Goal: Task Accomplishment & Management: Complete application form

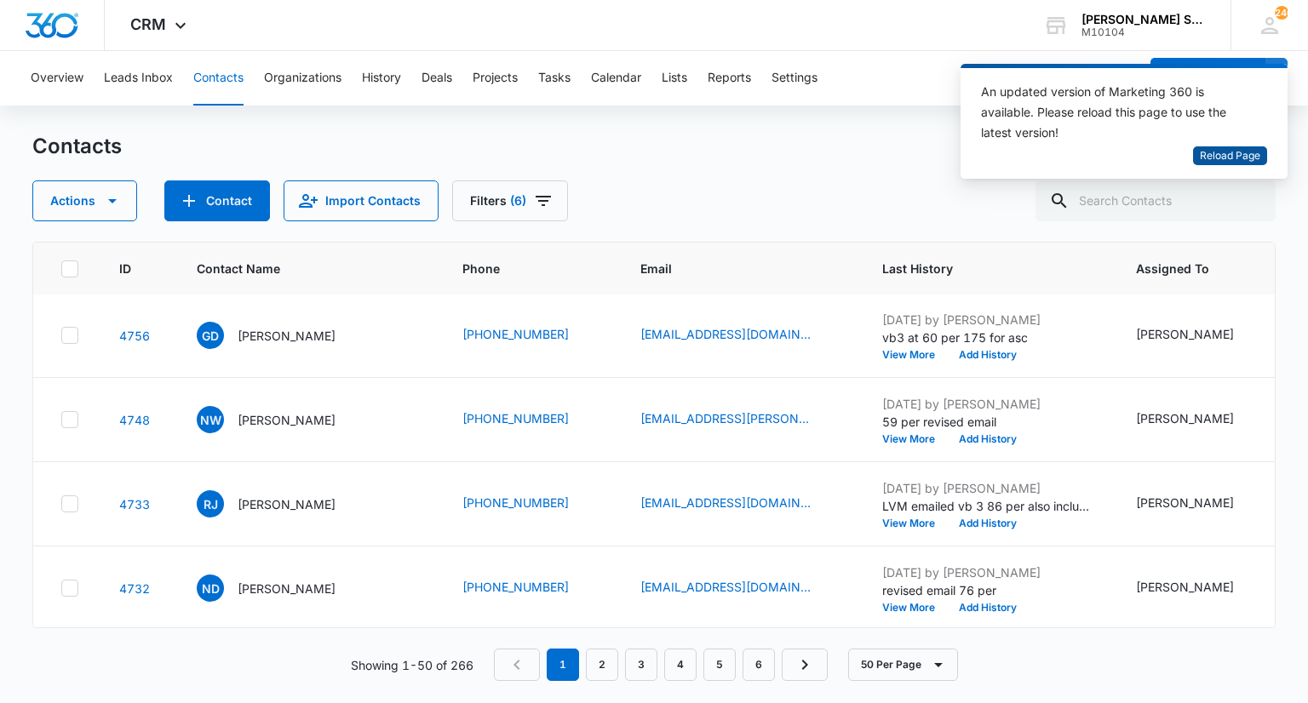
click at [1202, 158] on span "Reload Page" at bounding box center [1230, 156] width 60 height 16
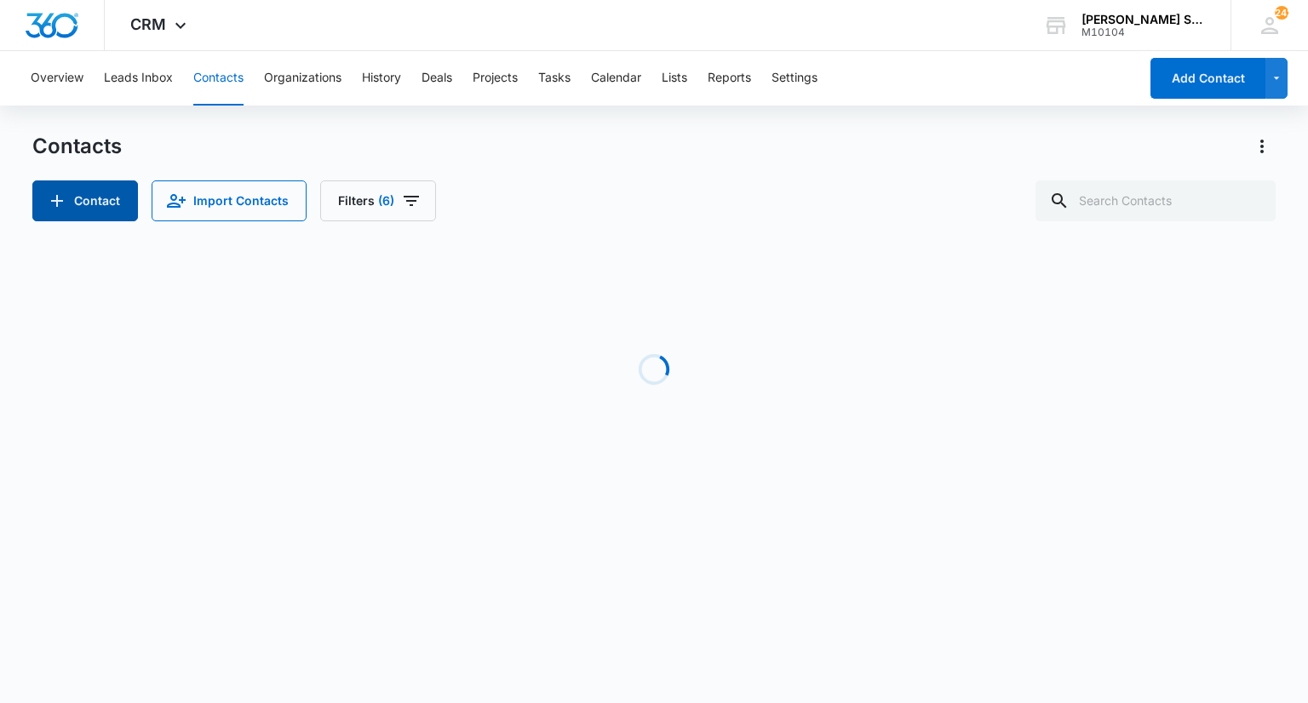
click at [104, 198] on button "Contact" at bounding box center [85, 201] width 106 height 41
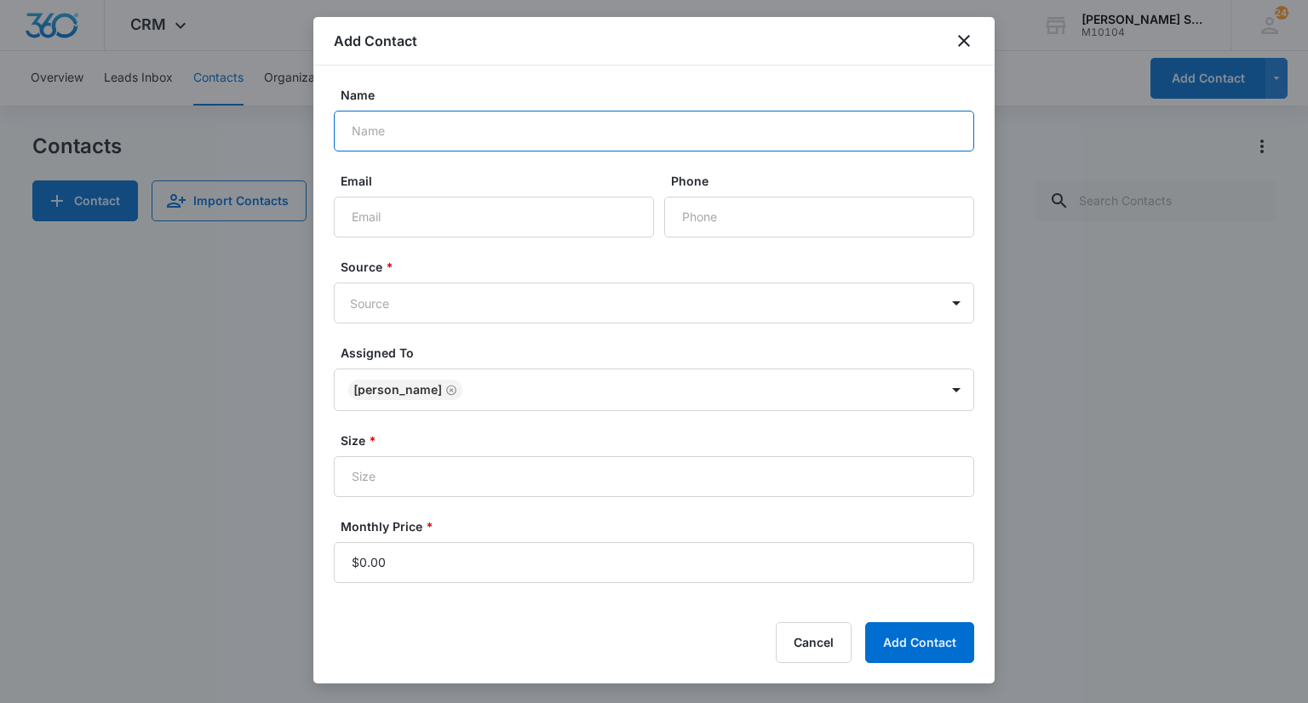
click at [519, 123] on input "Name" at bounding box center [654, 131] width 640 height 41
type input "James"
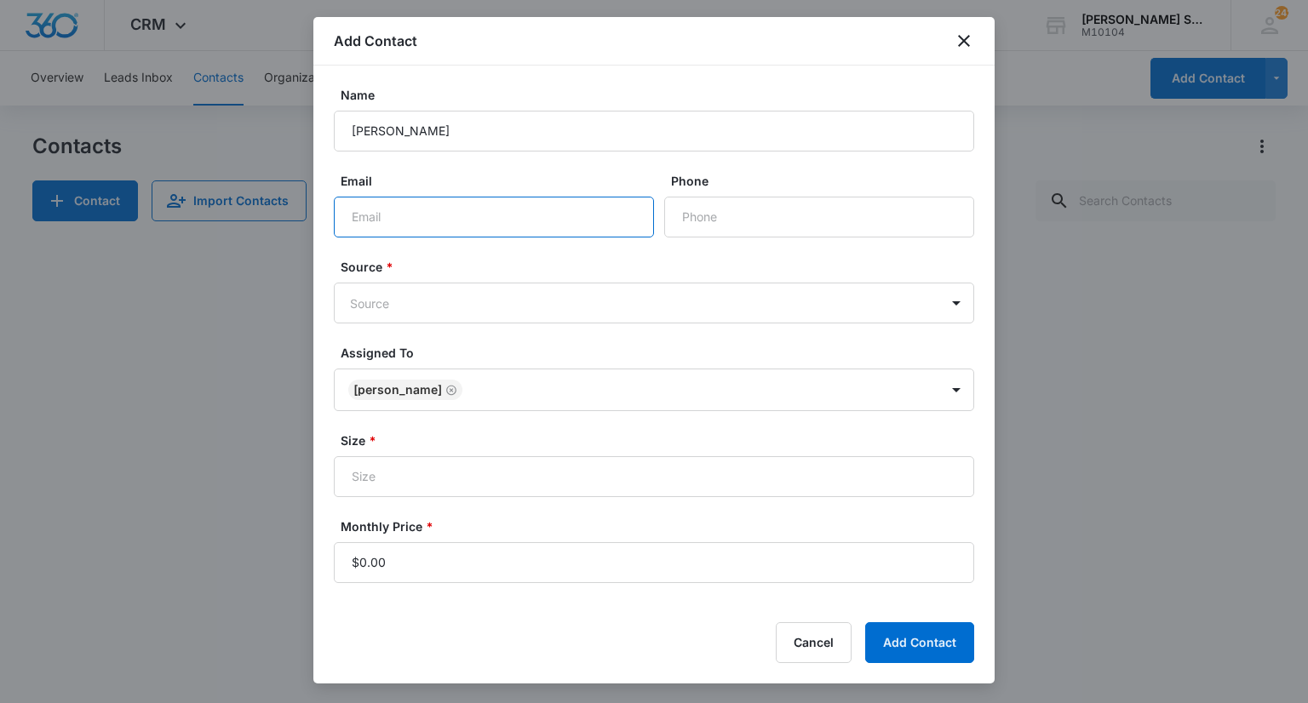
click at [386, 219] on input "Email" at bounding box center [494, 217] width 320 height 41
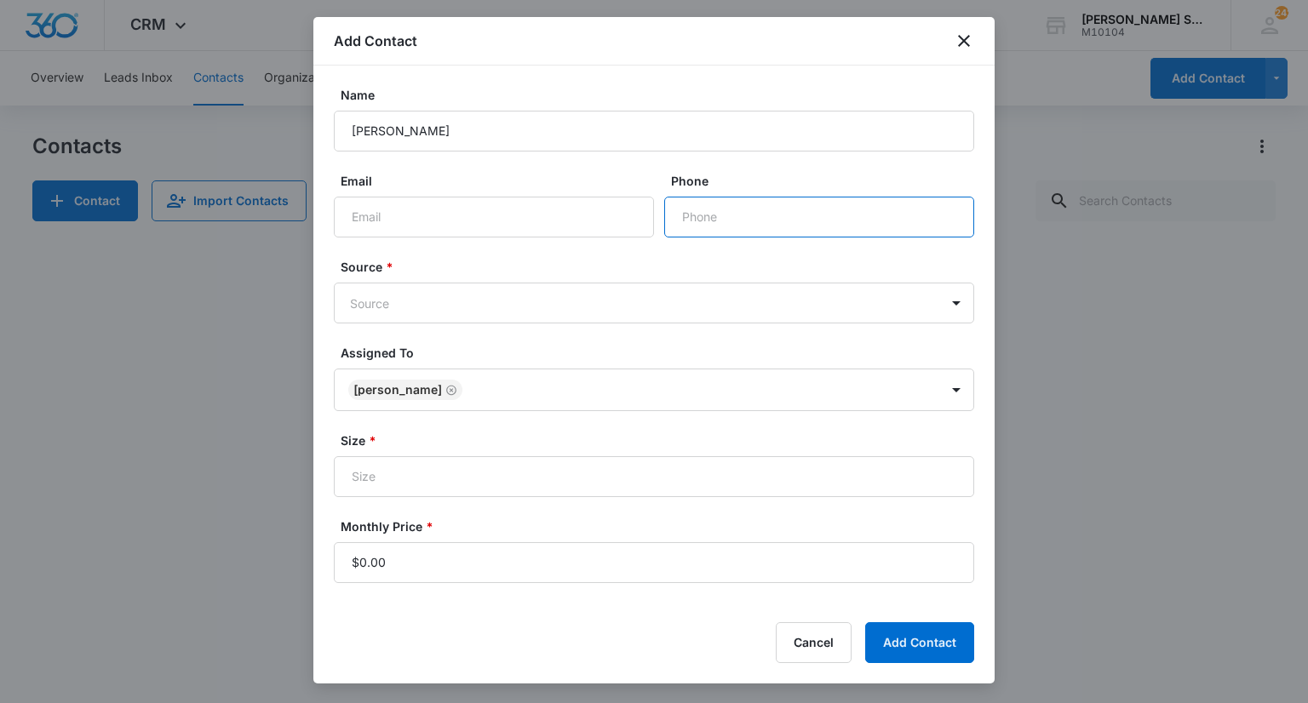
click at [783, 222] on input "Phone" at bounding box center [819, 217] width 310 height 41
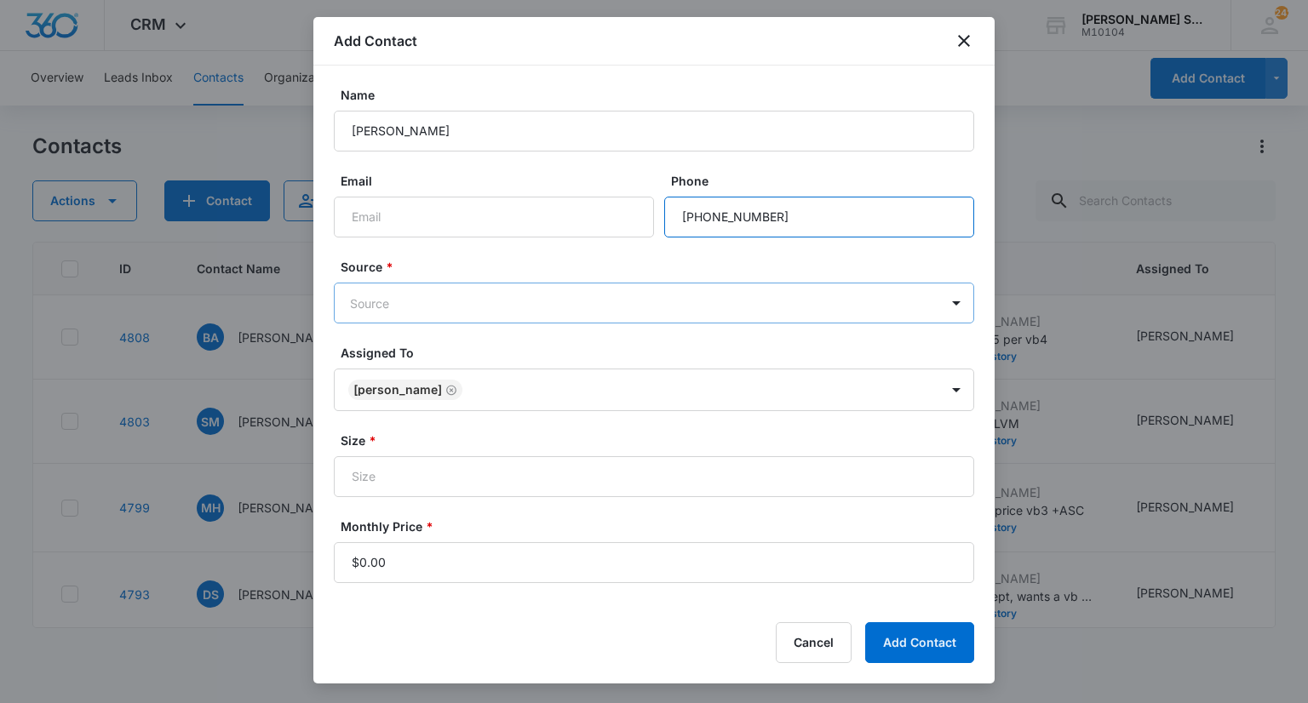
type input "(815) 319-3201"
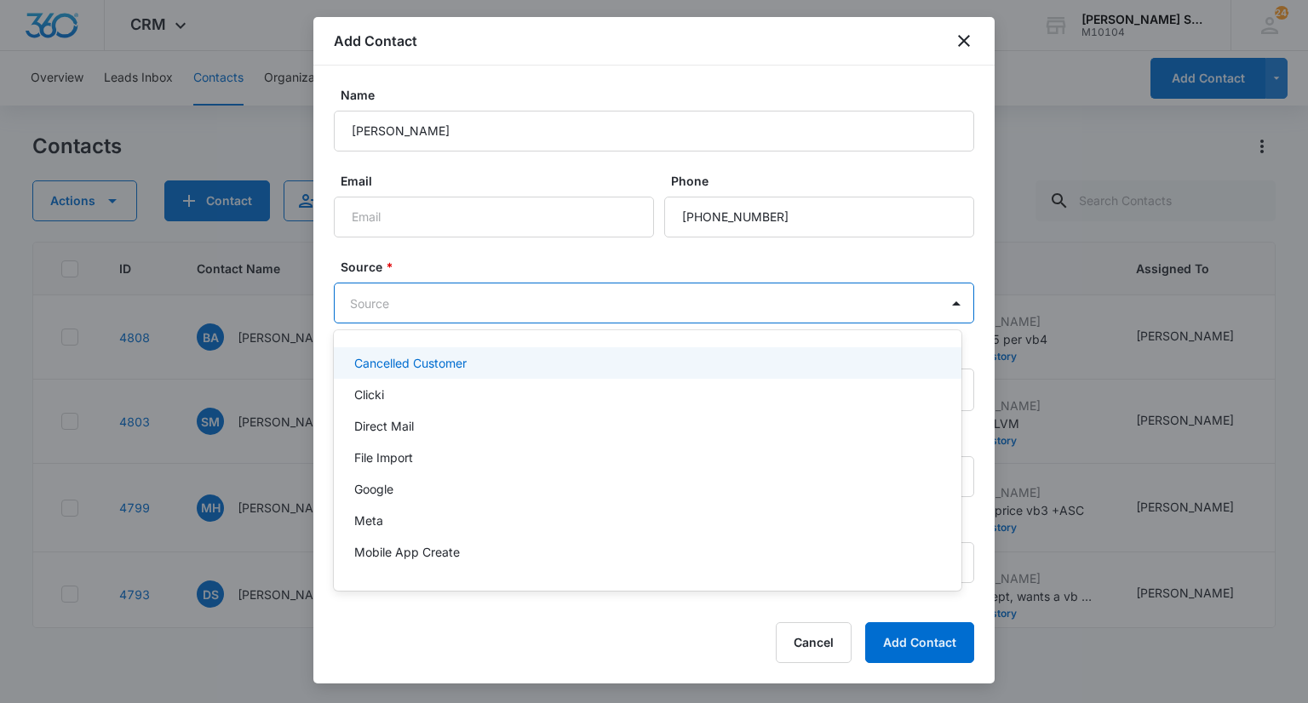
click at [624, 288] on body "CRM Apps Reputation Websites Forms CRM Email Social Content Ads Intelligence Fi…" at bounding box center [654, 351] width 1308 height 703
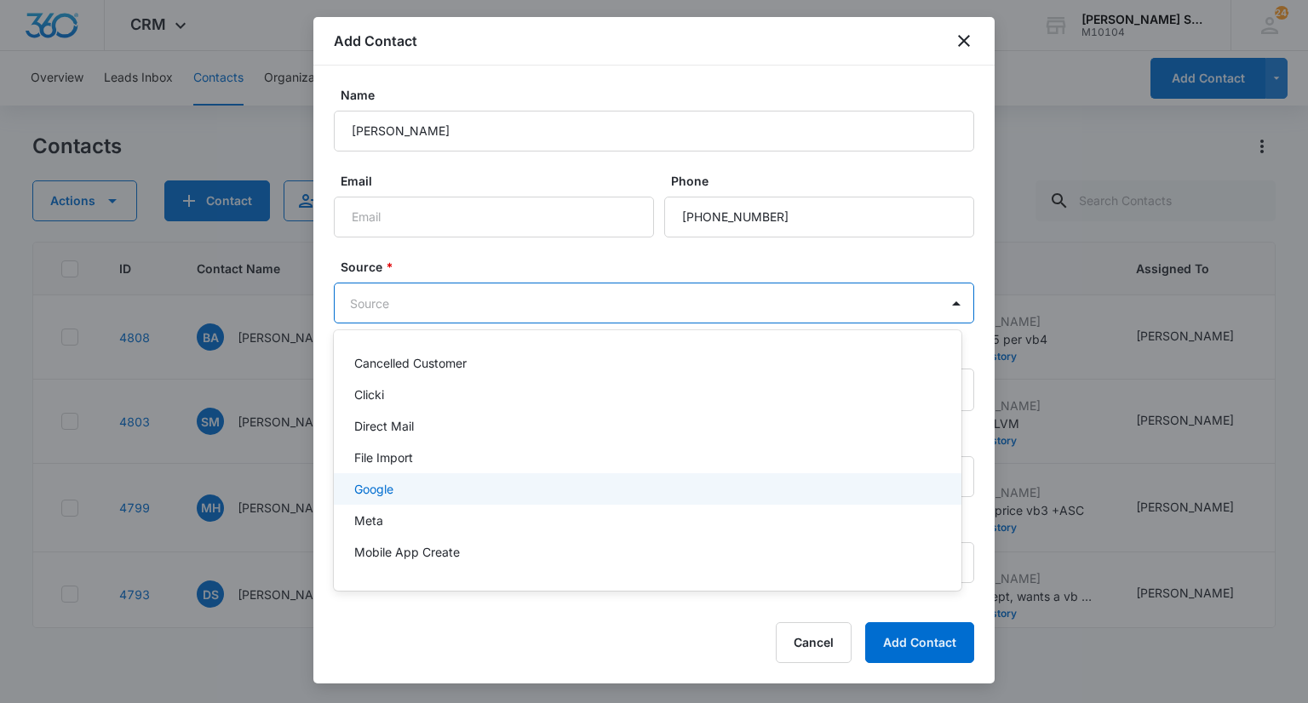
click at [433, 484] on div "Google" at bounding box center [645, 489] width 583 height 18
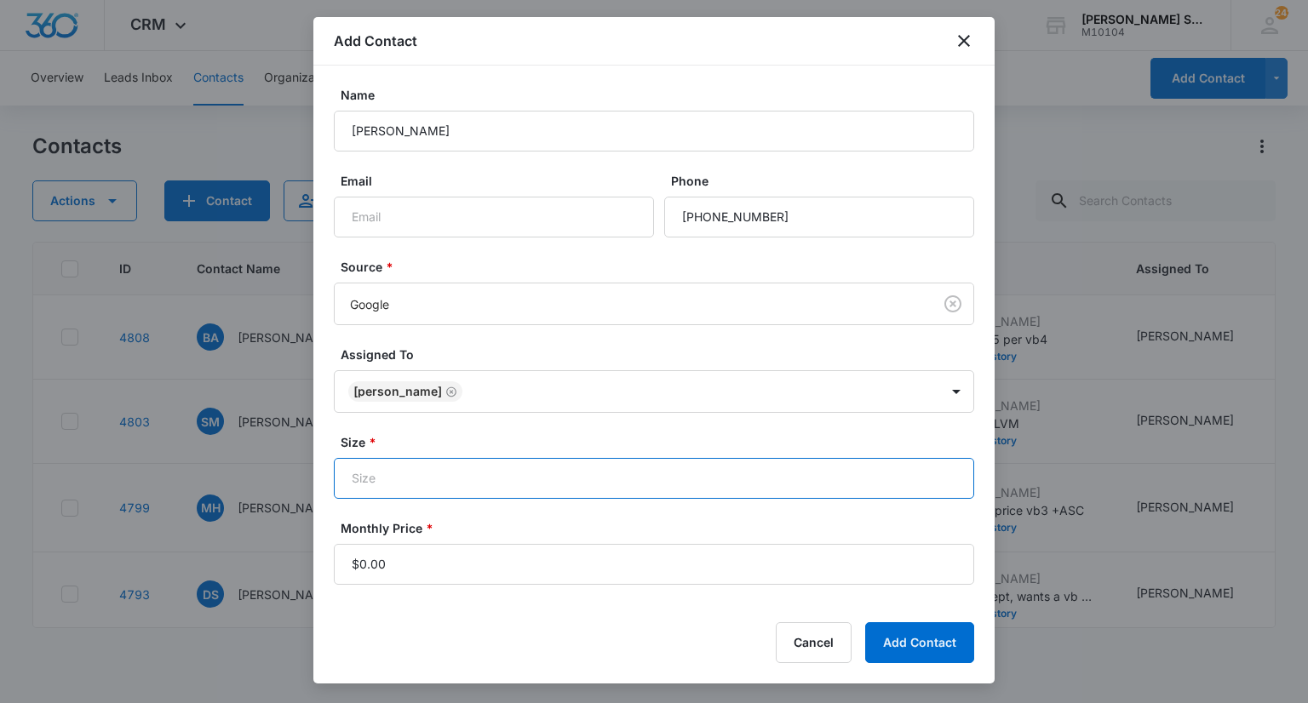
click at [404, 487] on input "Size *" at bounding box center [654, 478] width 640 height 41
type input "8"
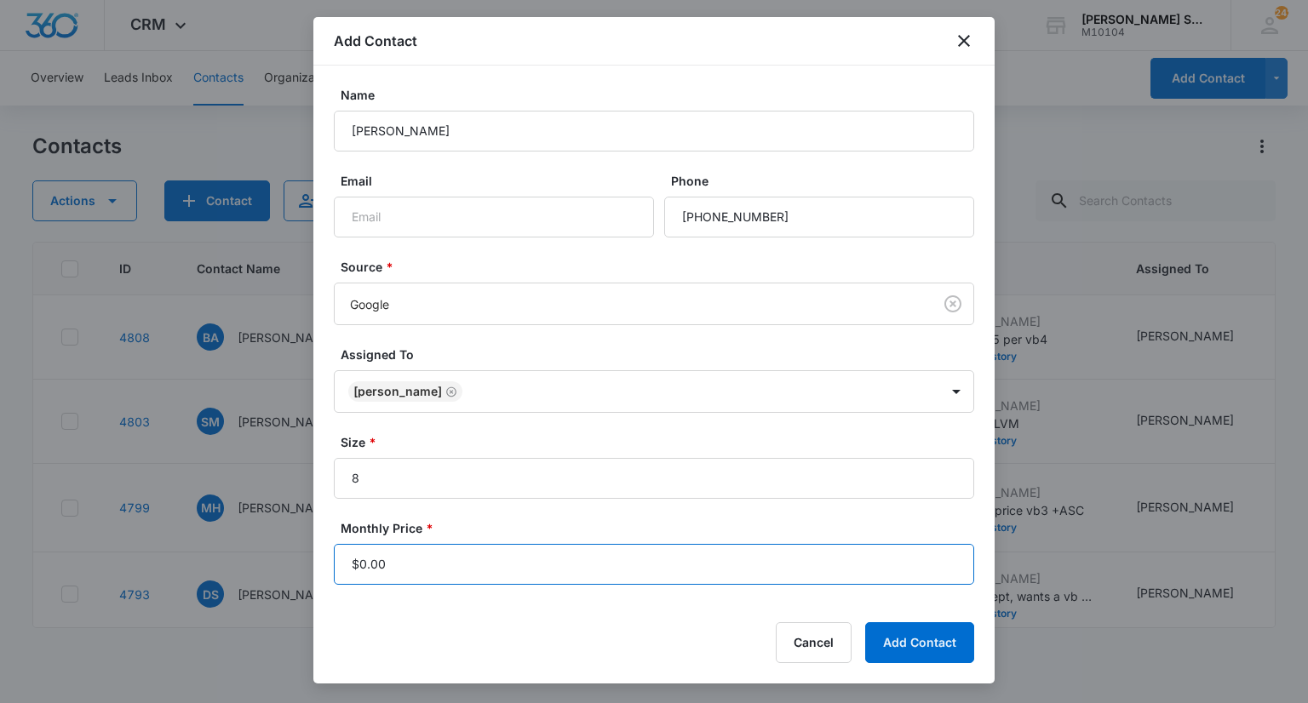
click at [389, 560] on input "Monthly Price *" at bounding box center [654, 564] width 640 height 41
type input "$43.20"
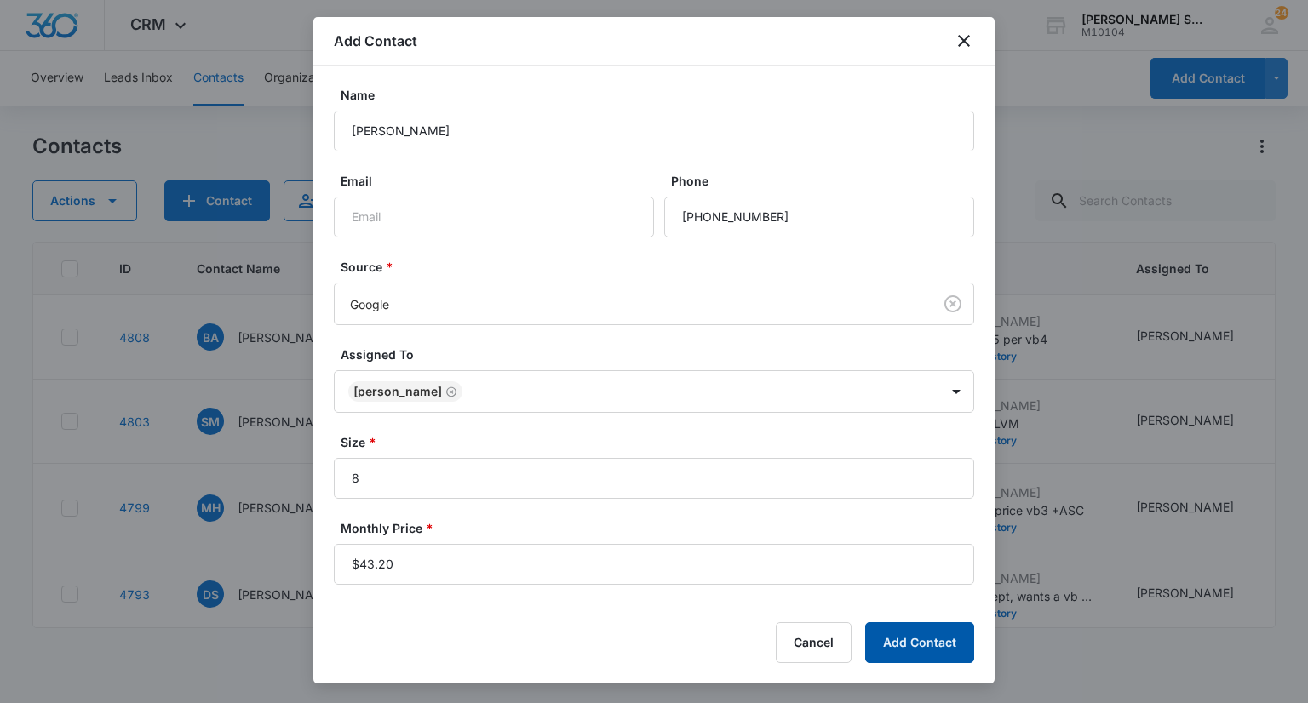
click at [957, 645] on button "Add Contact" at bounding box center [919, 642] width 109 height 41
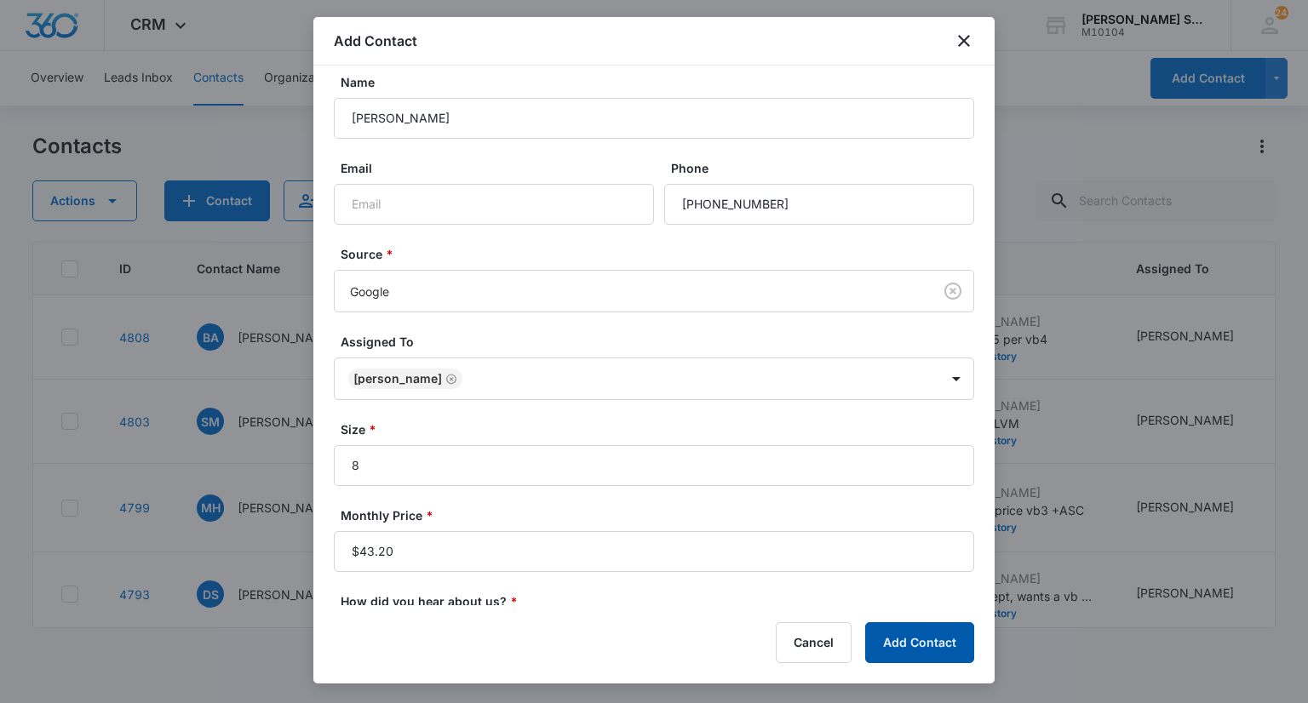
scroll to position [446, 0]
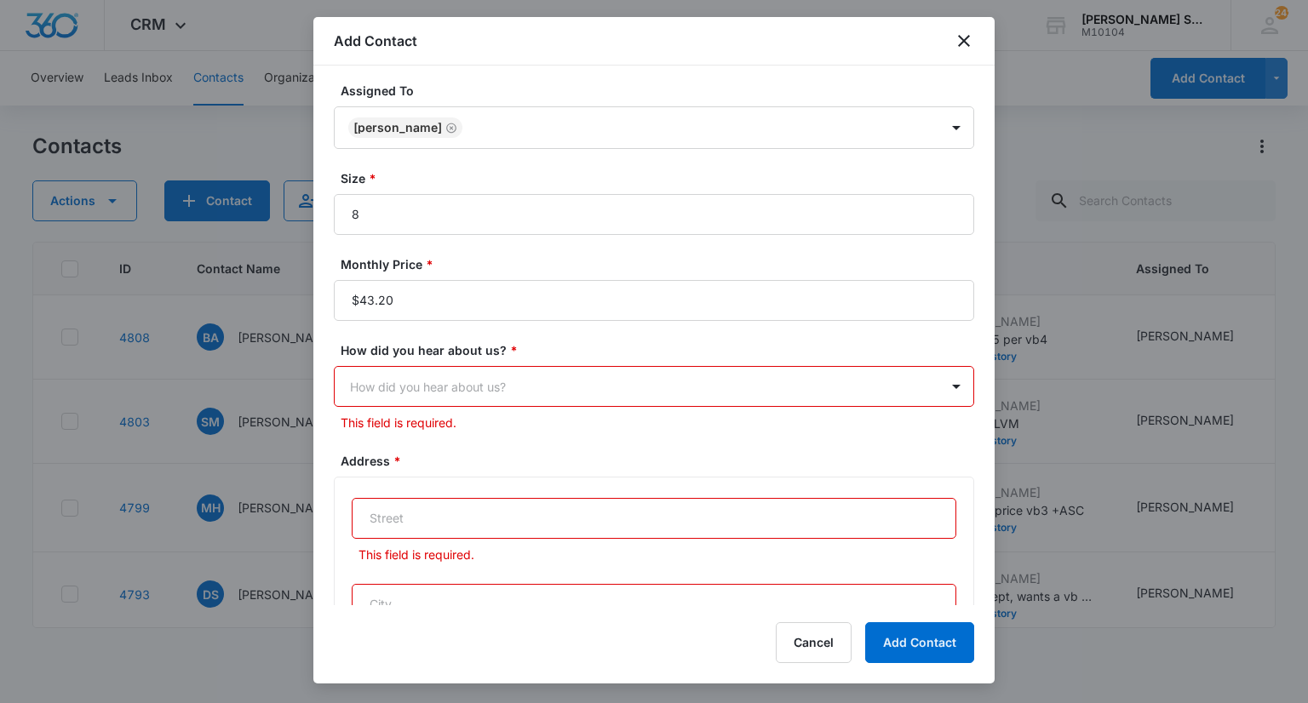
click at [525, 378] on body "CRM Apps Reputation Websites Forms CRM Email Social Content Ads Intelligence Fi…" at bounding box center [654, 351] width 1308 height 703
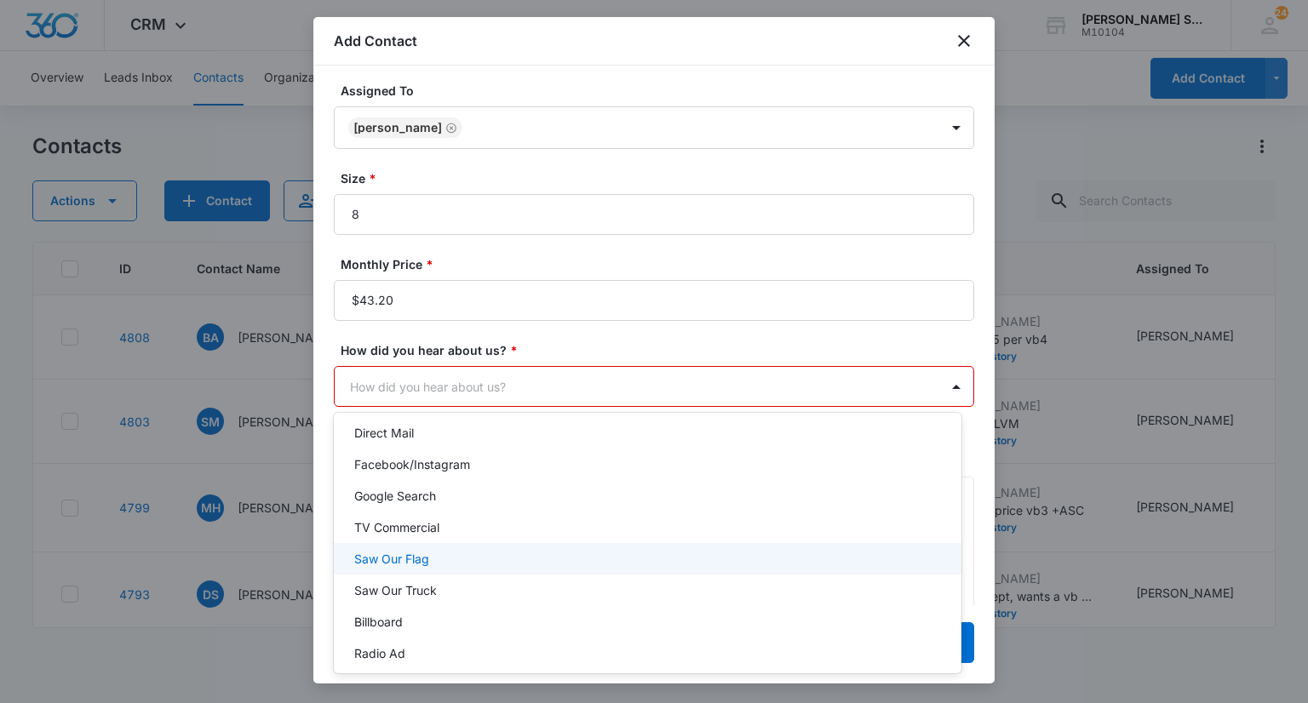
scroll to position [0, 0]
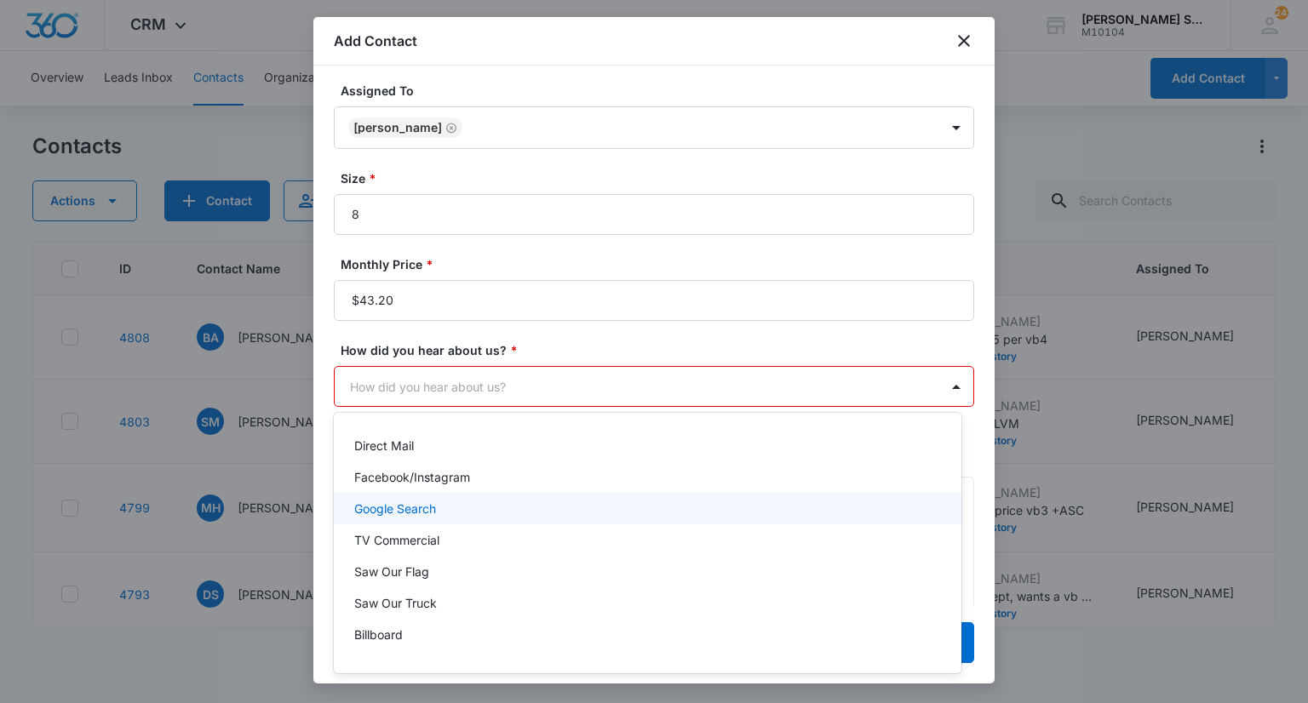
click at [416, 504] on p "Google Search" at bounding box center [395, 509] width 82 height 18
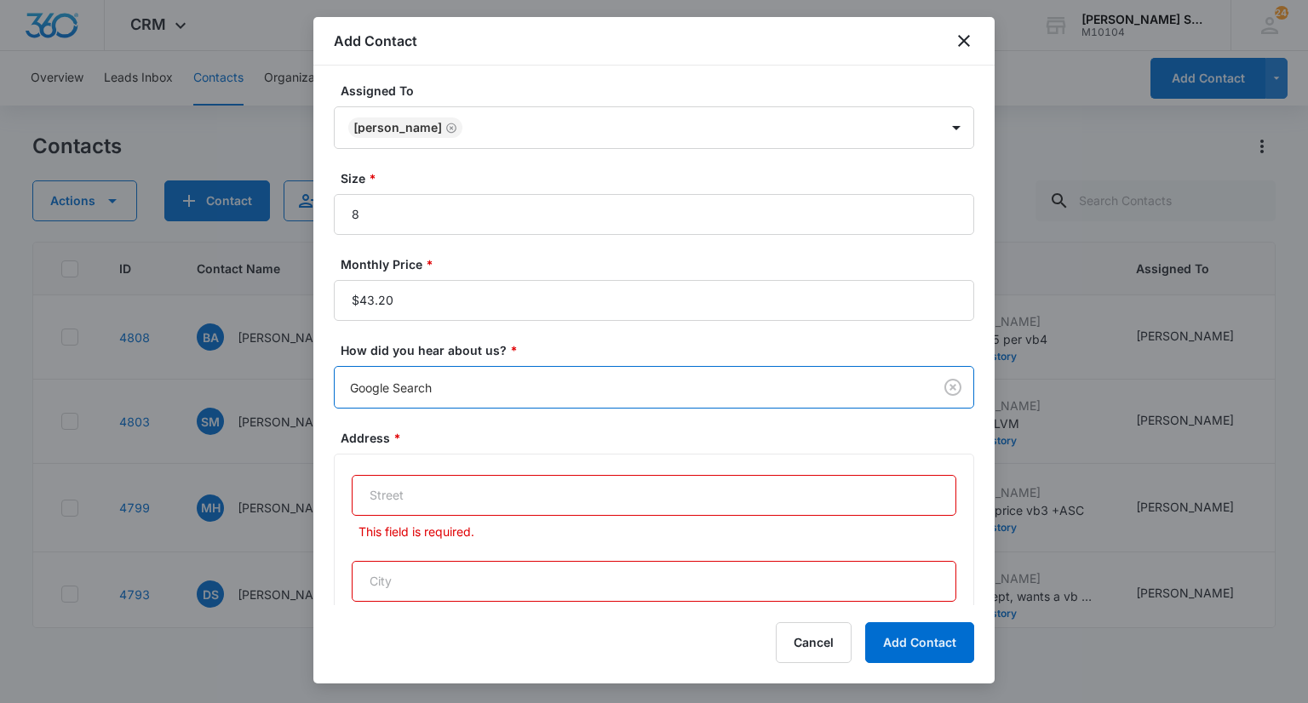
click at [489, 481] on input "text" at bounding box center [654, 495] width 605 height 41
paste input "2106 Daniel Lewis Dr"
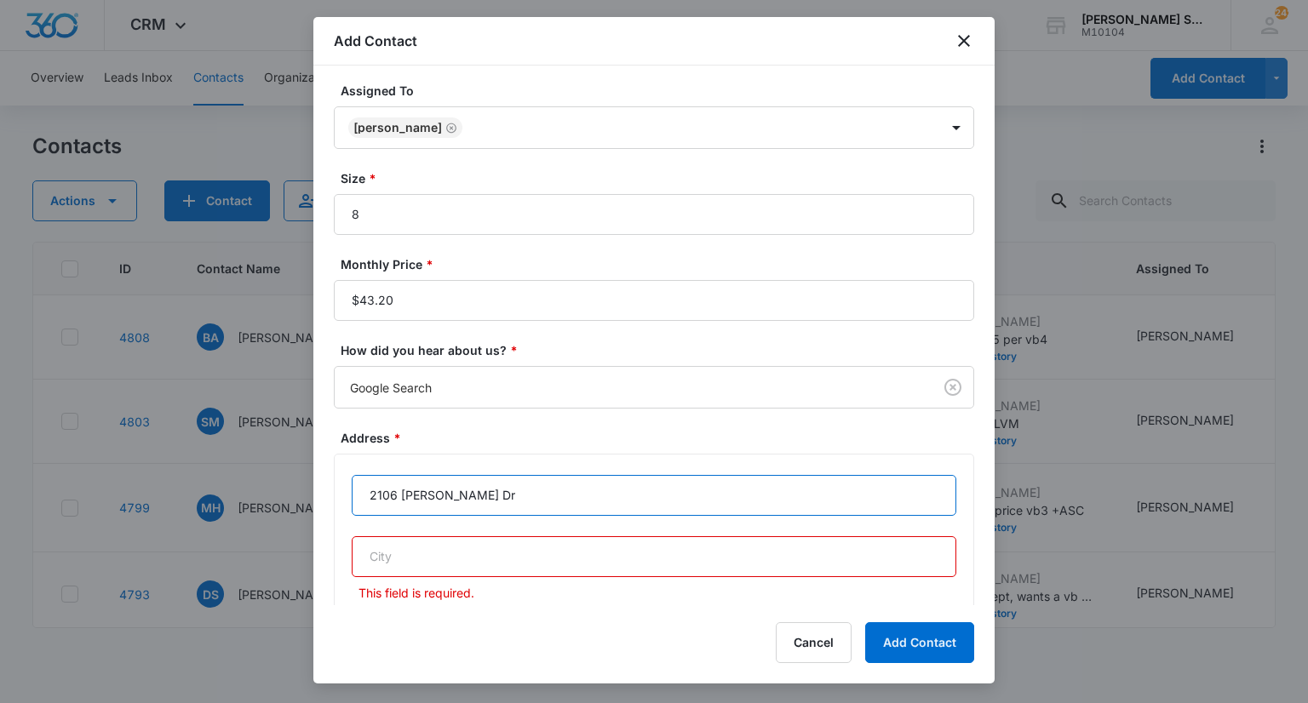
type input "2106 Daniel Lewis Dr"
click at [421, 559] on input "text" at bounding box center [654, 556] width 605 height 41
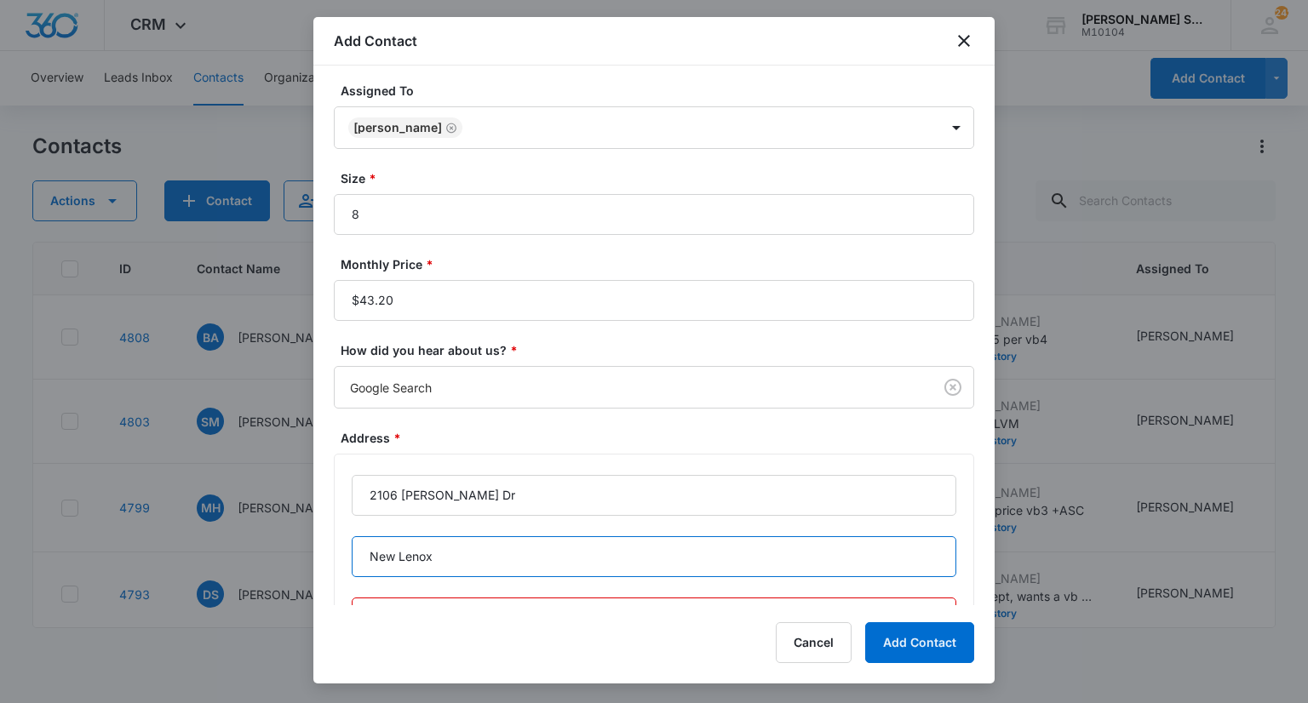
scroll to position [616, 0]
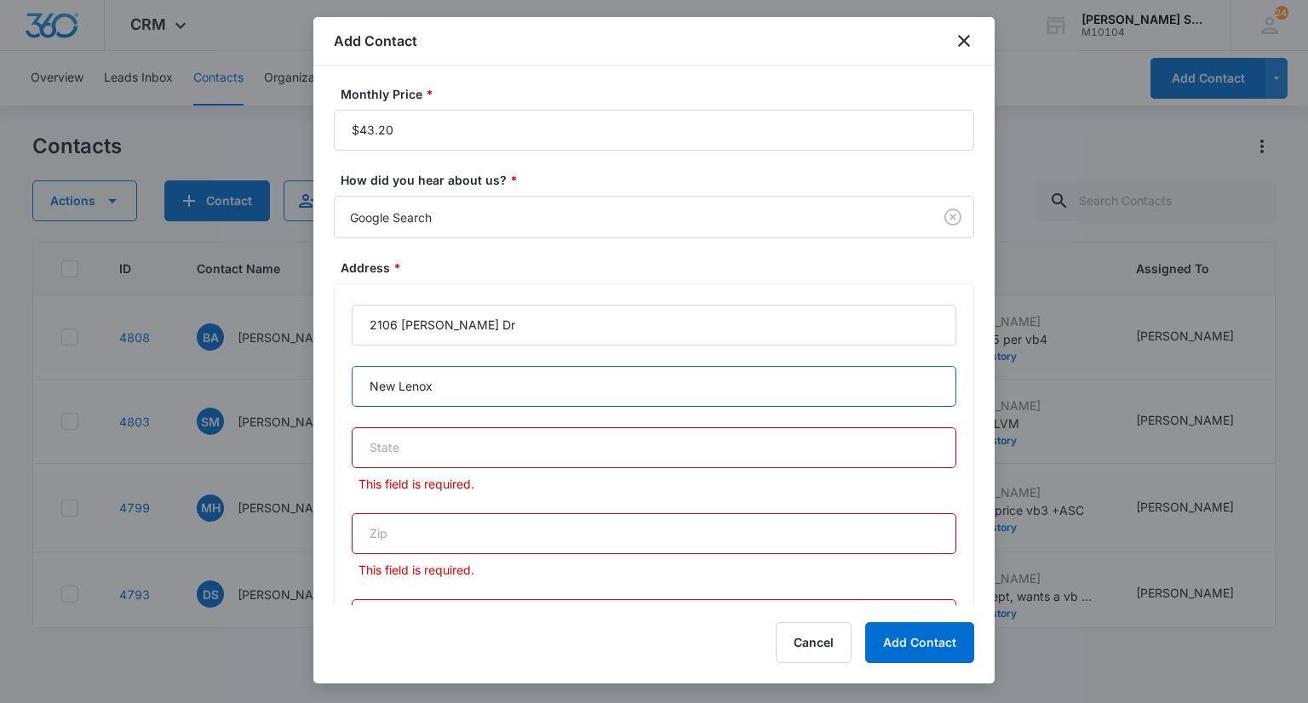
type input "New Lenox"
click at [427, 432] on input "text" at bounding box center [654, 447] width 605 height 41
type input "il"
type input "[PERSON_NAME][EMAIL_ADDRESS][DOMAIN_NAME]"
type input "60410"
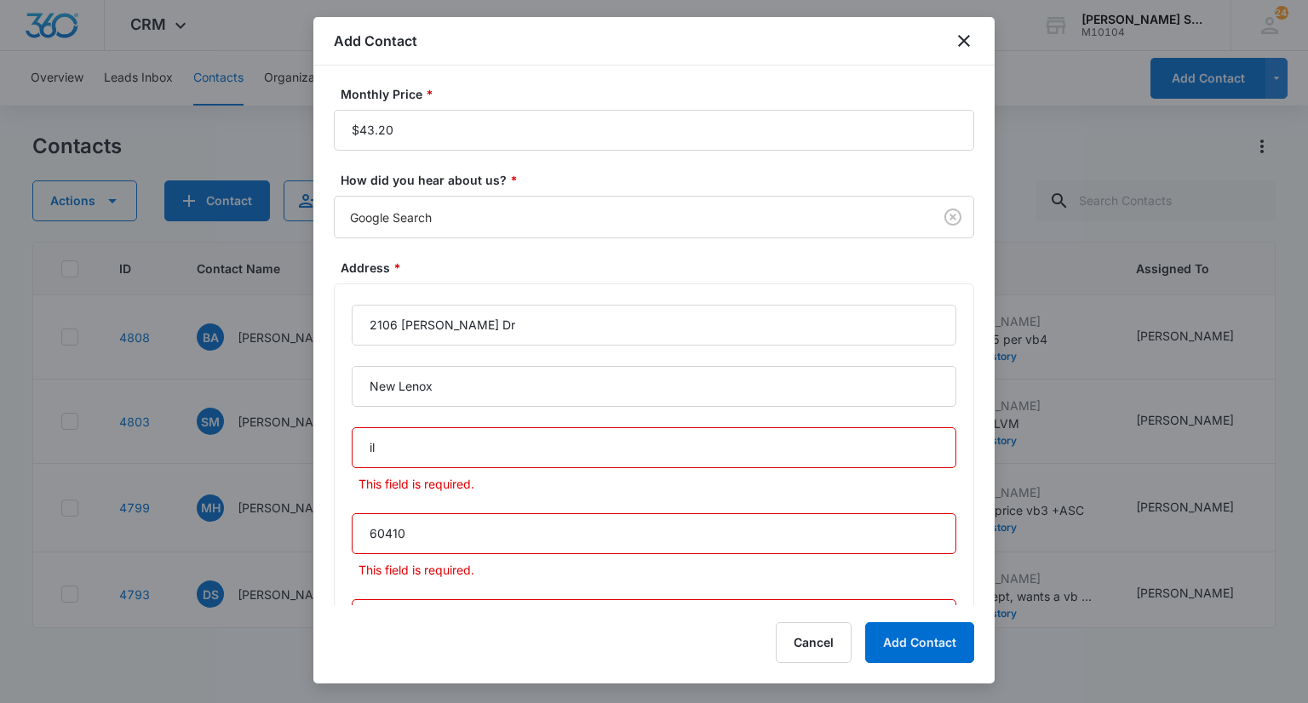
type input "United States"
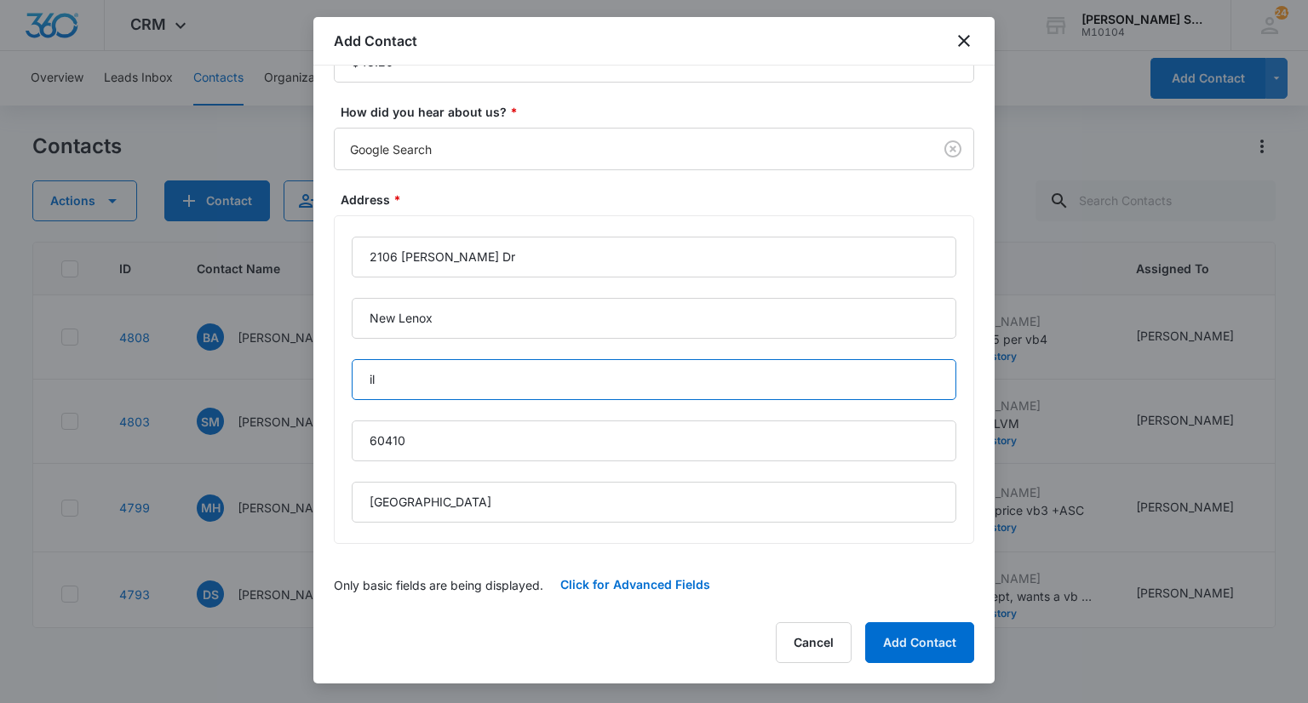
scroll to position [433, 0]
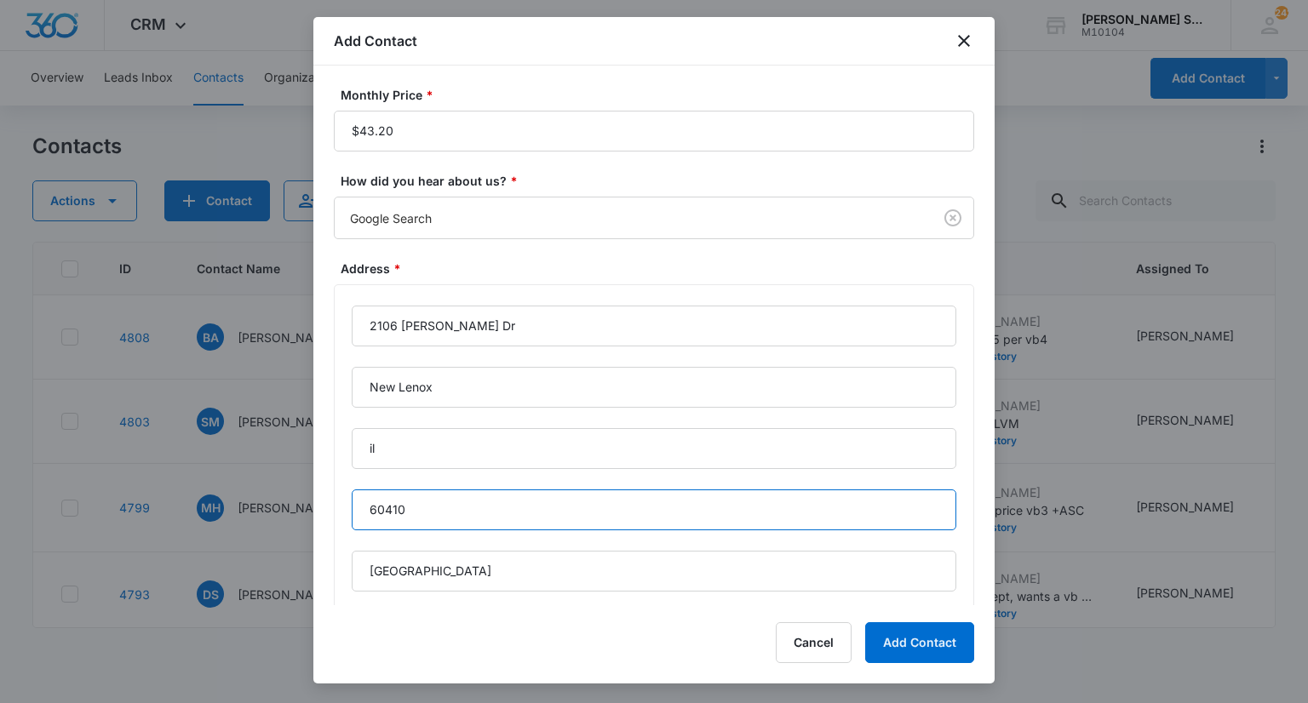
drag, startPoint x: 455, startPoint y: 509, endPoint x: 386, endPoint y: 505, distance: 69.1
click at [386, 505] on input "60410" at bounding box center [654, 510] width 605 height 41
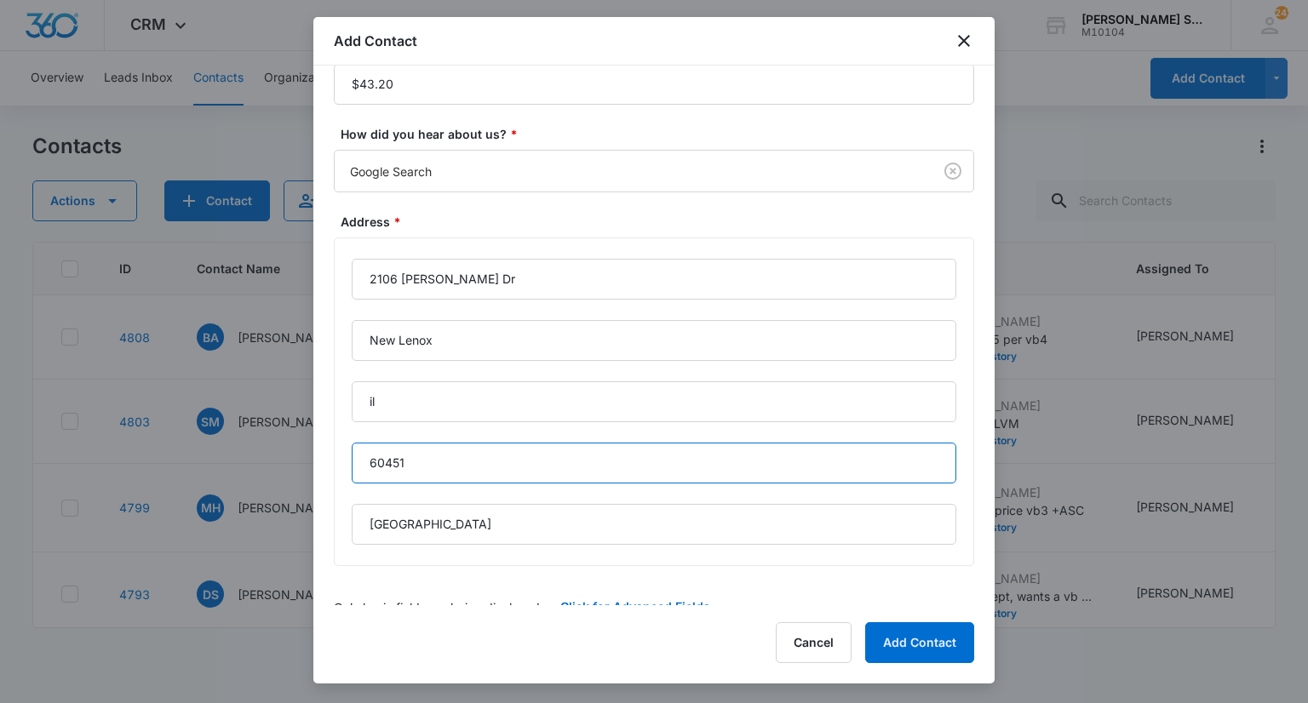
scroll to position [501, 0]
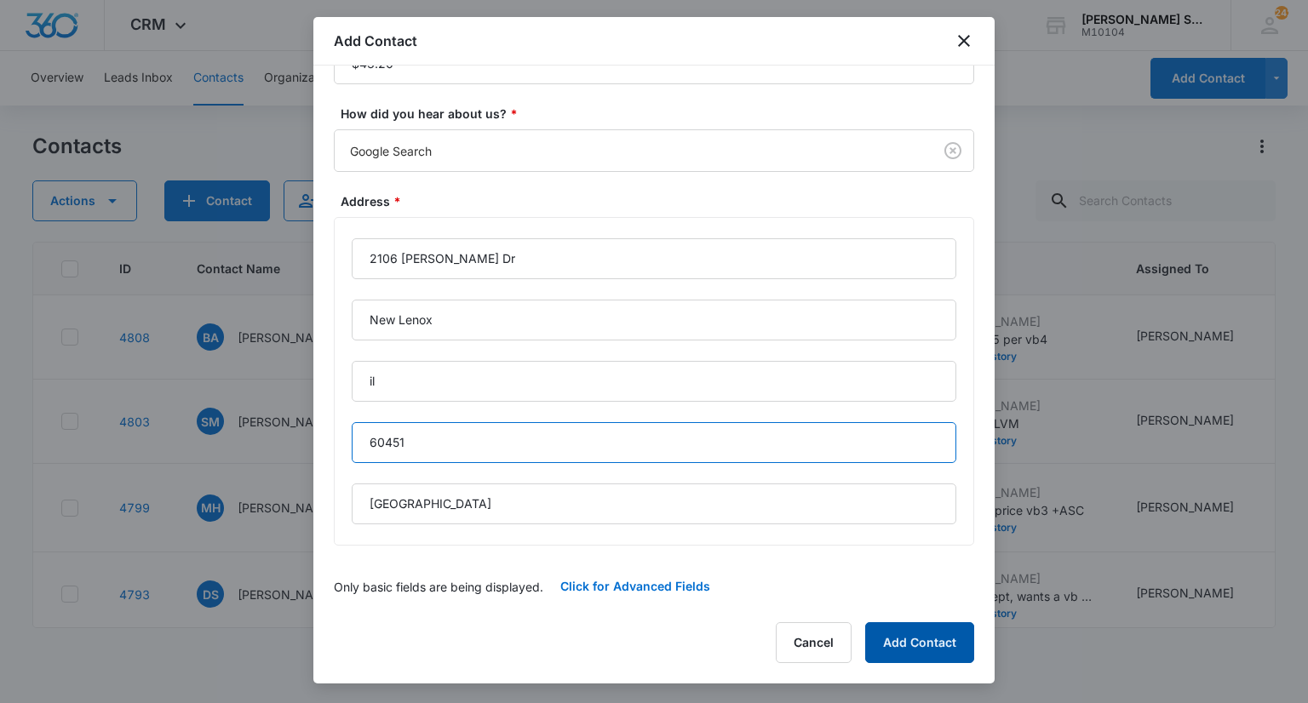
type input "60451"
click at [962, 642] on button "Add Contact" at bounding box center [919, 642] width 109 height 41
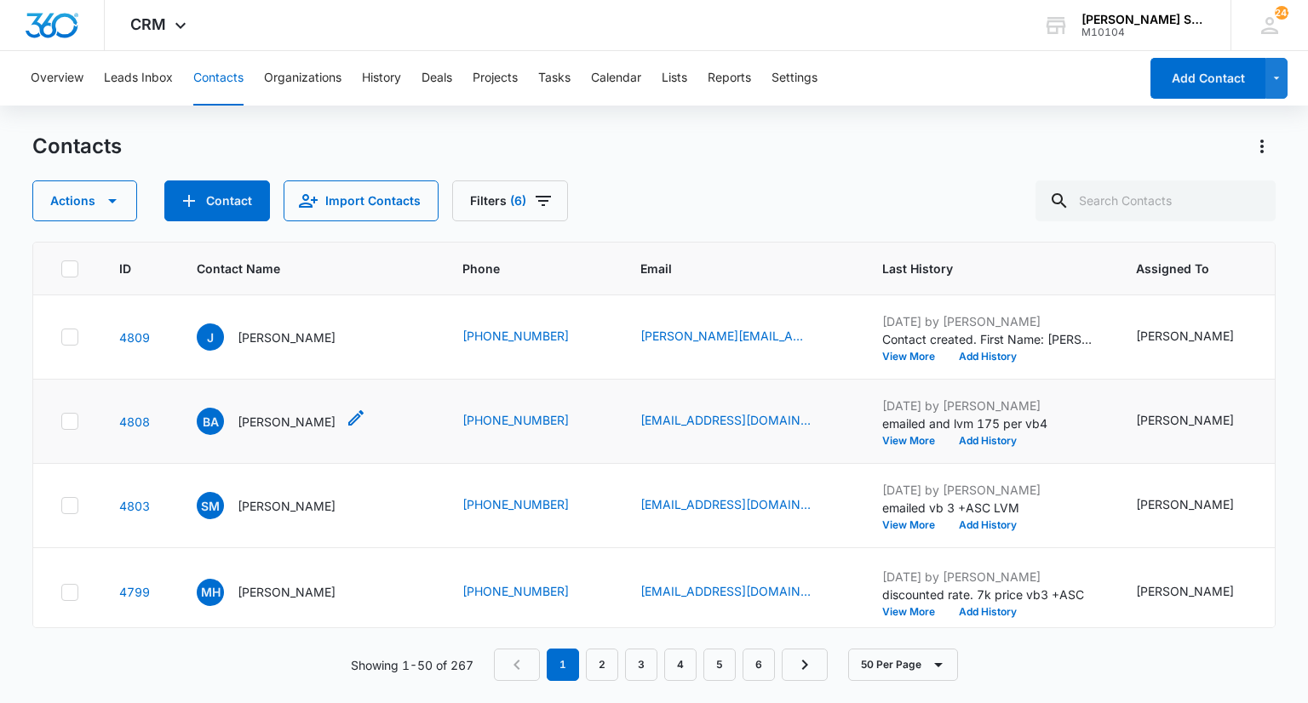
click at [270, 431] on p "[PERSON_NAME]" at bounding box center [287, 422] width 98 height 18
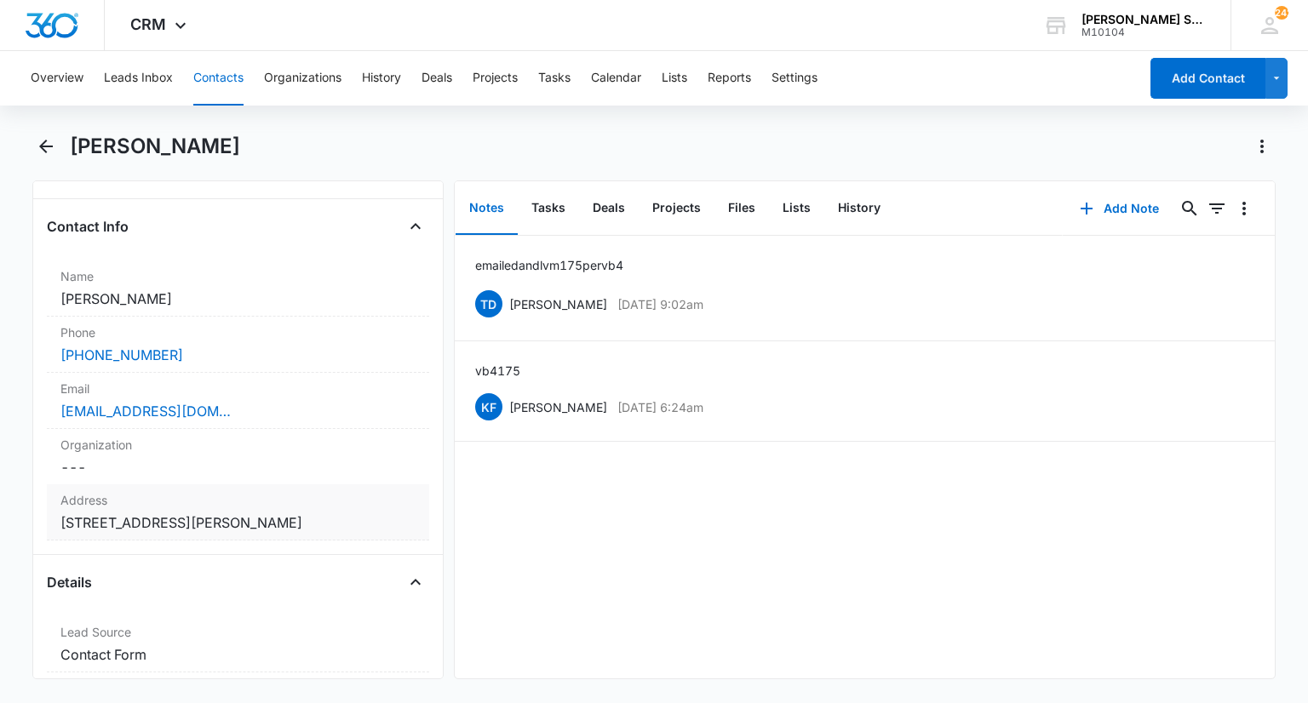
scroll to position [341, 0]
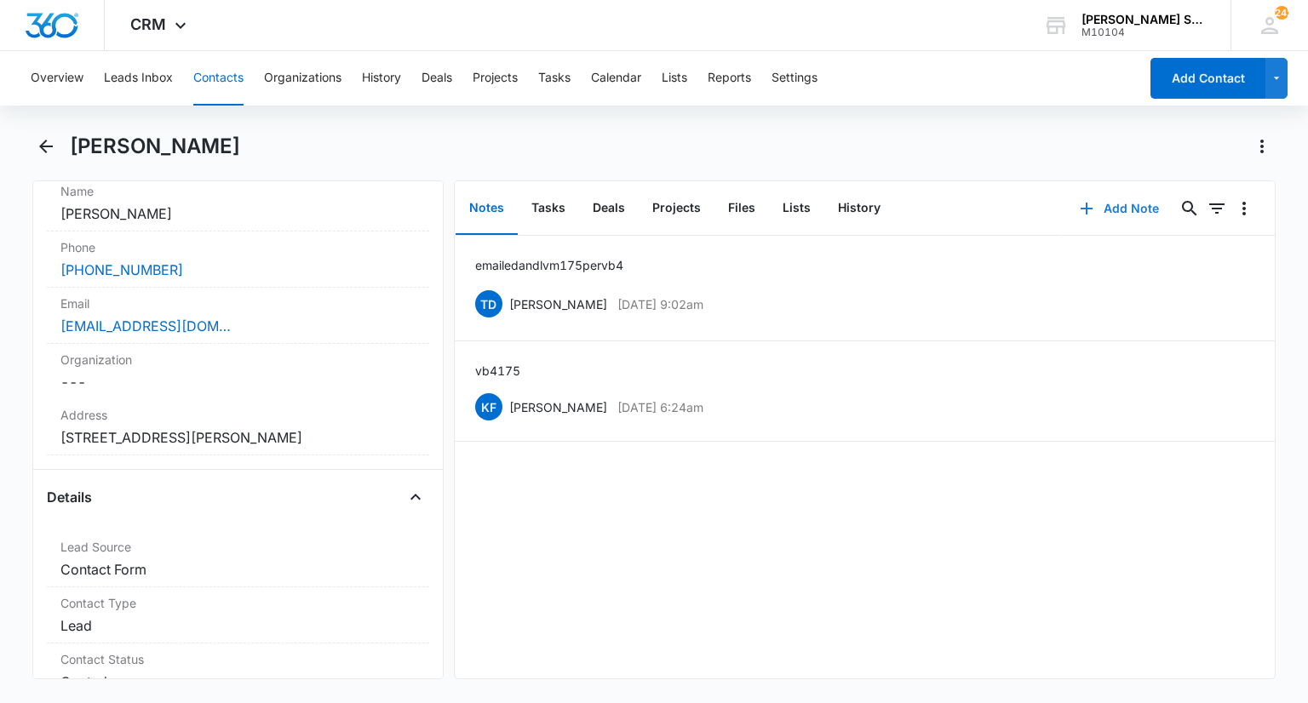
click at [1107, 208] on button "Add Note" at bounding box center [1119, 208] width 113 height 41
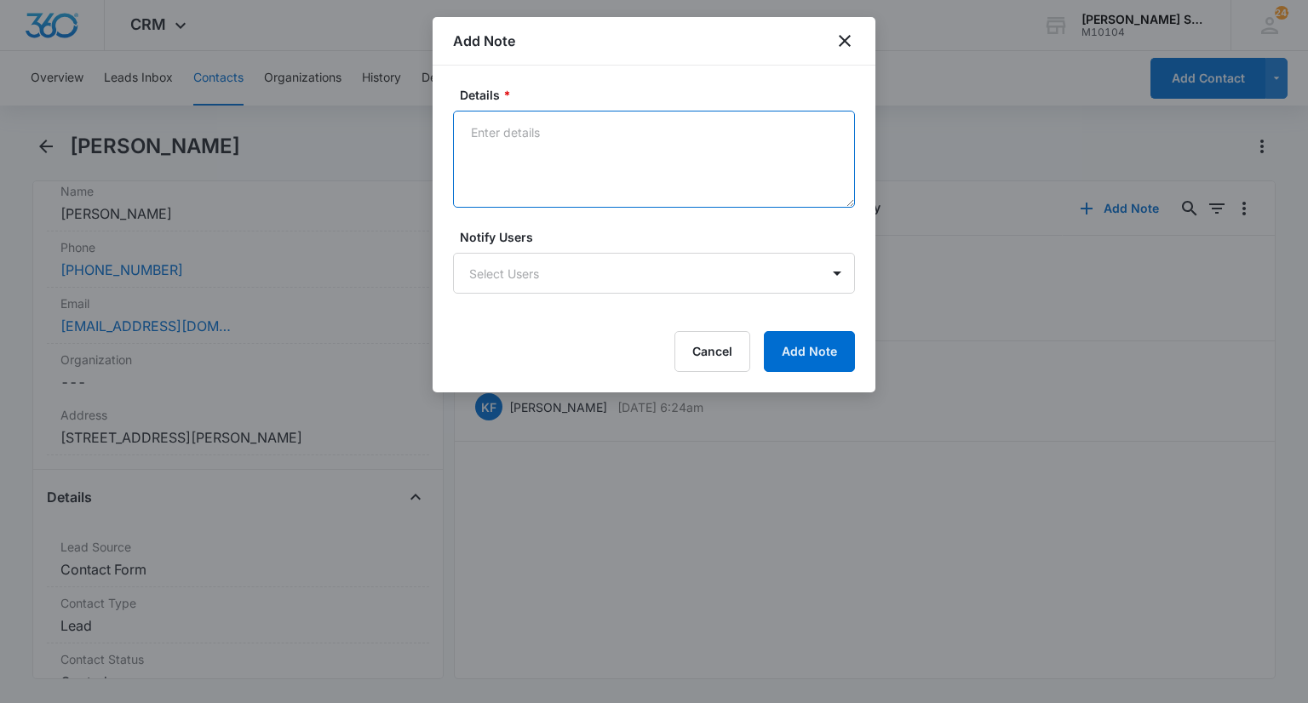
click at [726, 135] on textarea "Details *" at bounding box center [654, 159] width 402 height 97
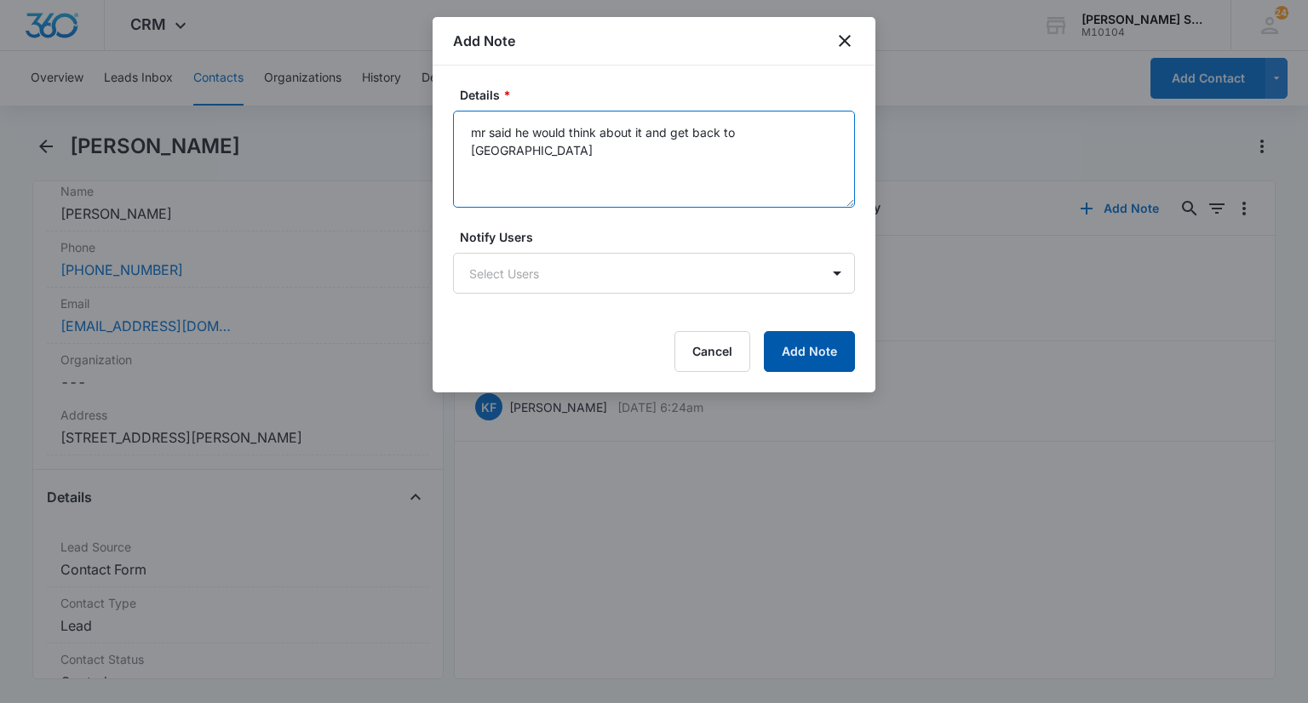
type textarea "mr said he would think about it and get back to [GEOGRAPHIC_DATA]"
click at [828, 358] on button "Add Note" at bounding box center [809, 351] width 91 height 41
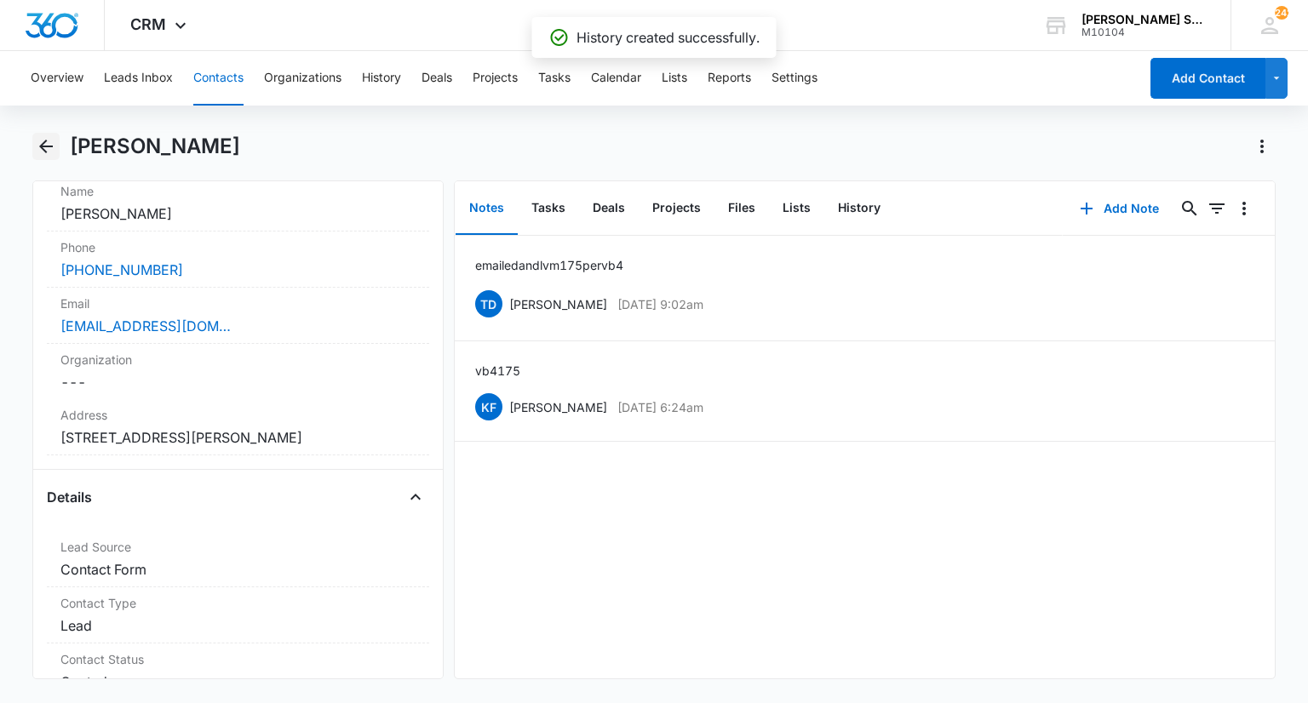
click at [46, 158] on button "Back" at bounding box center [45, 146] width 26 height 27
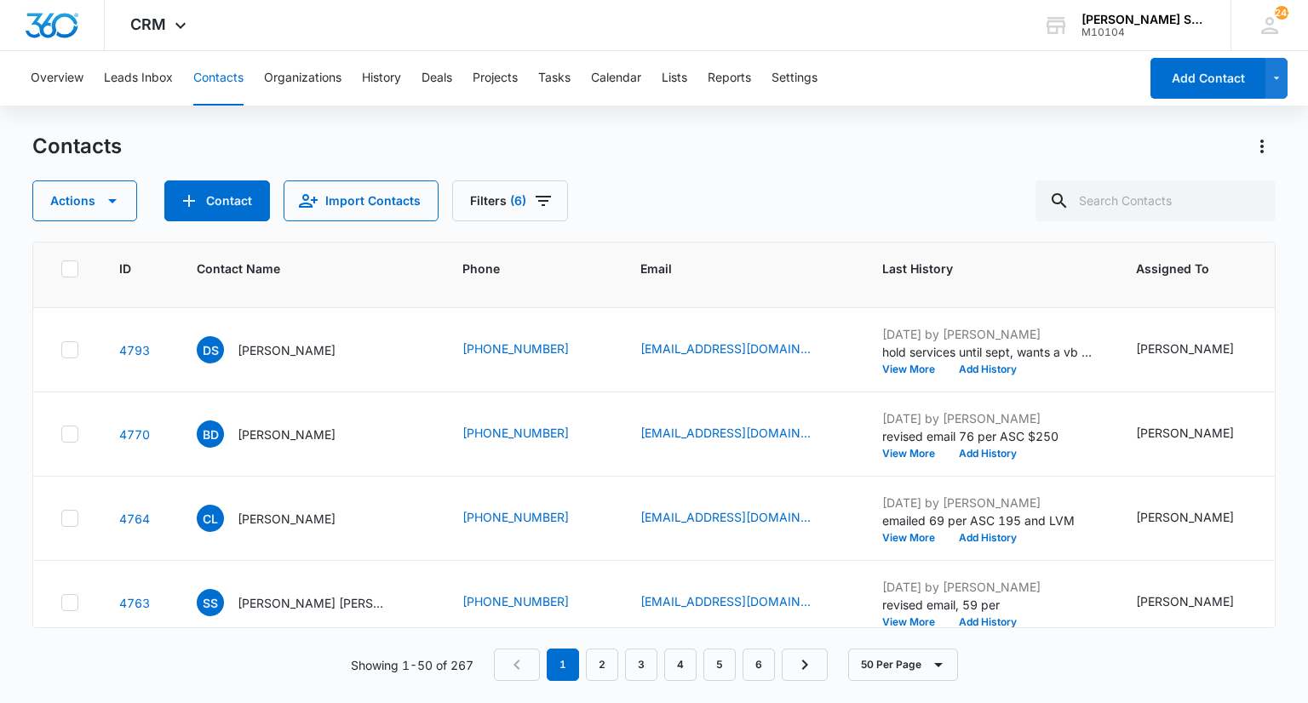
scroll to position [426, 0]
